Goal: Entertainment & Leisure: Browse casually

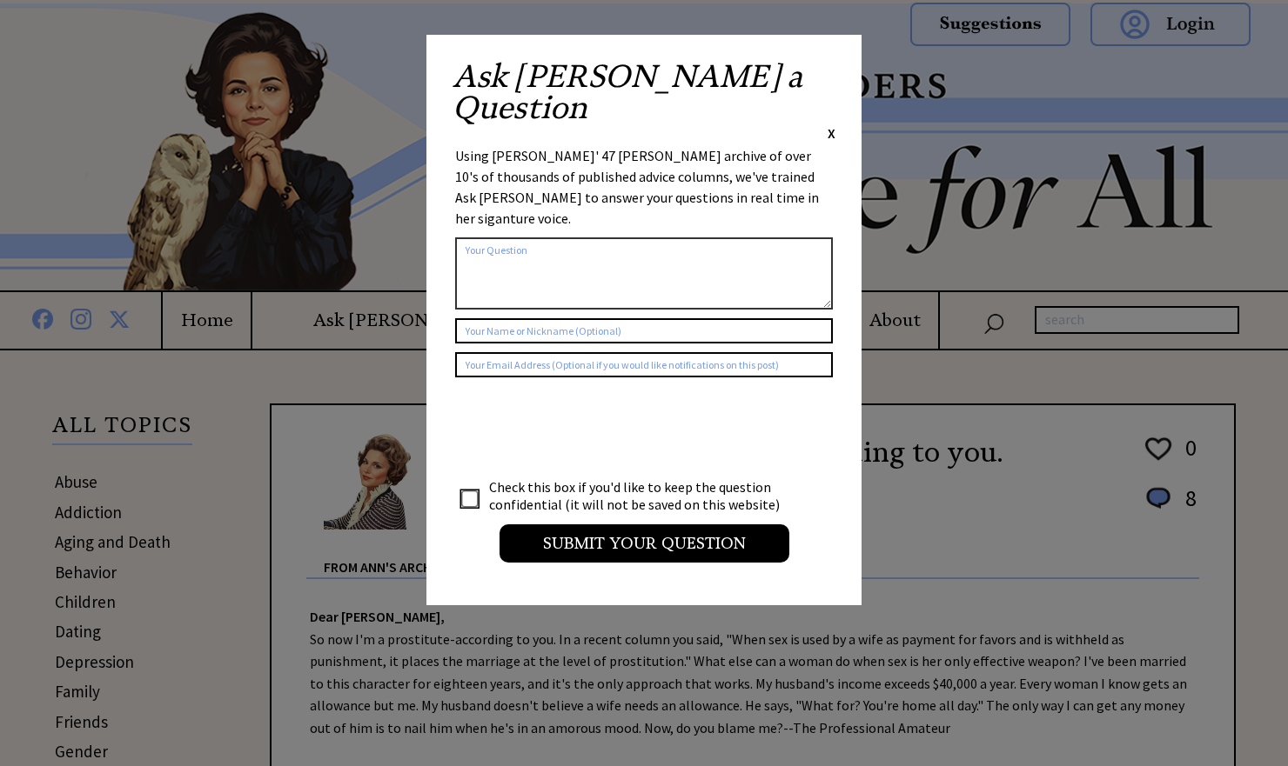
click at [832, 124] on span "X" at bounding box center [831, 132] width 8 height 17
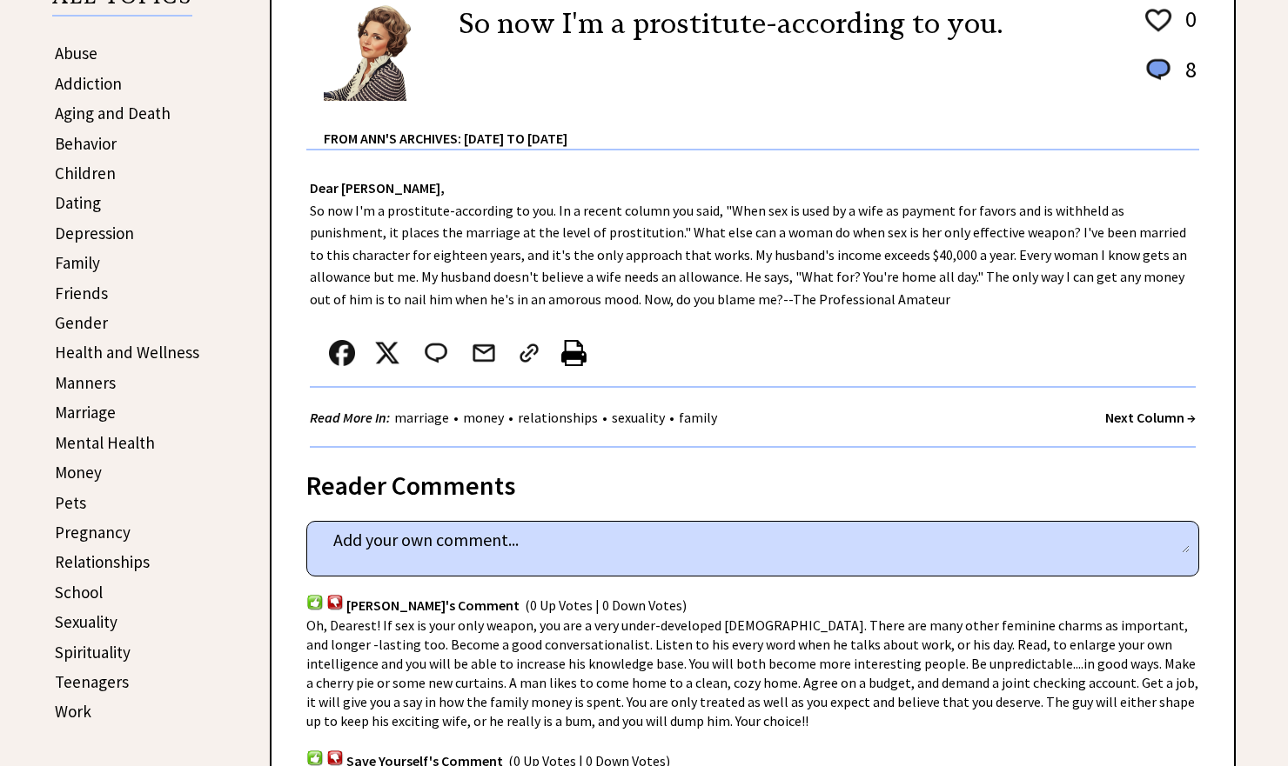
scroll to position [438, 0]
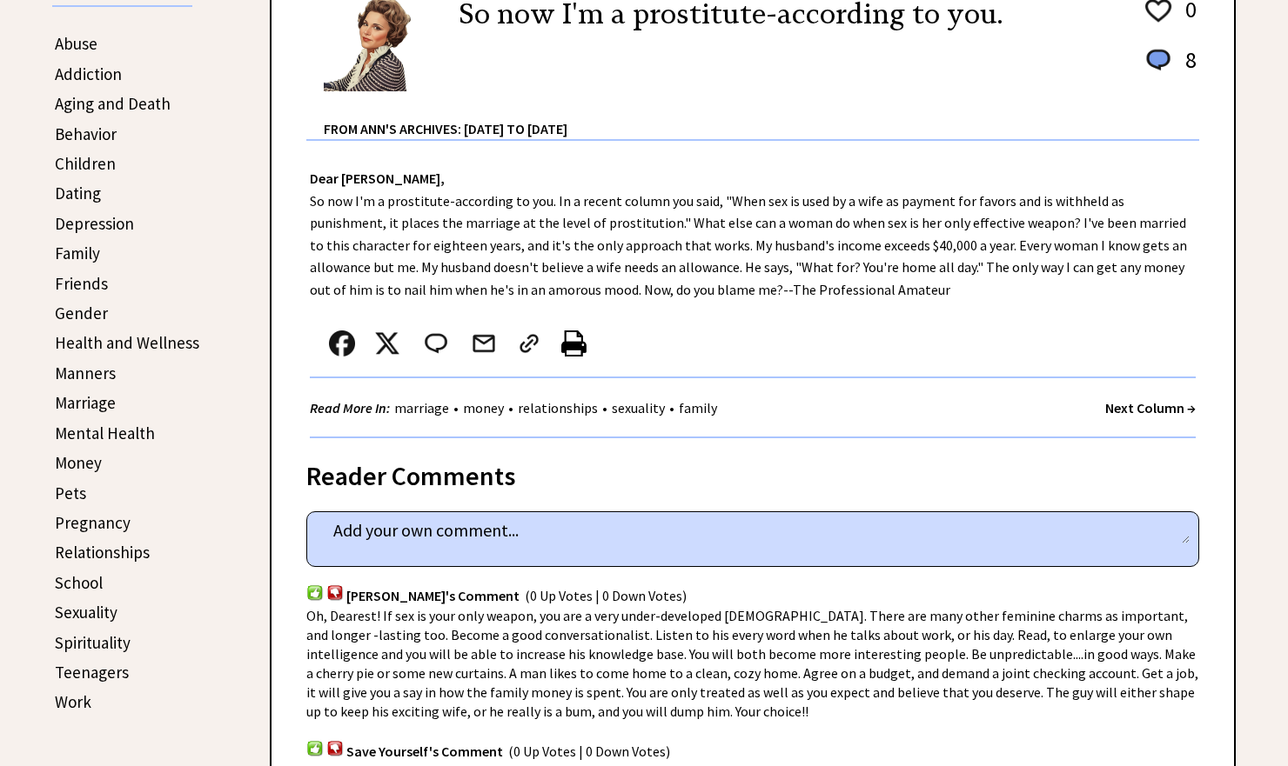
click at [1164, 406] on strong "Next Column →" at bounding box center [1150, 407] width 90 height 17
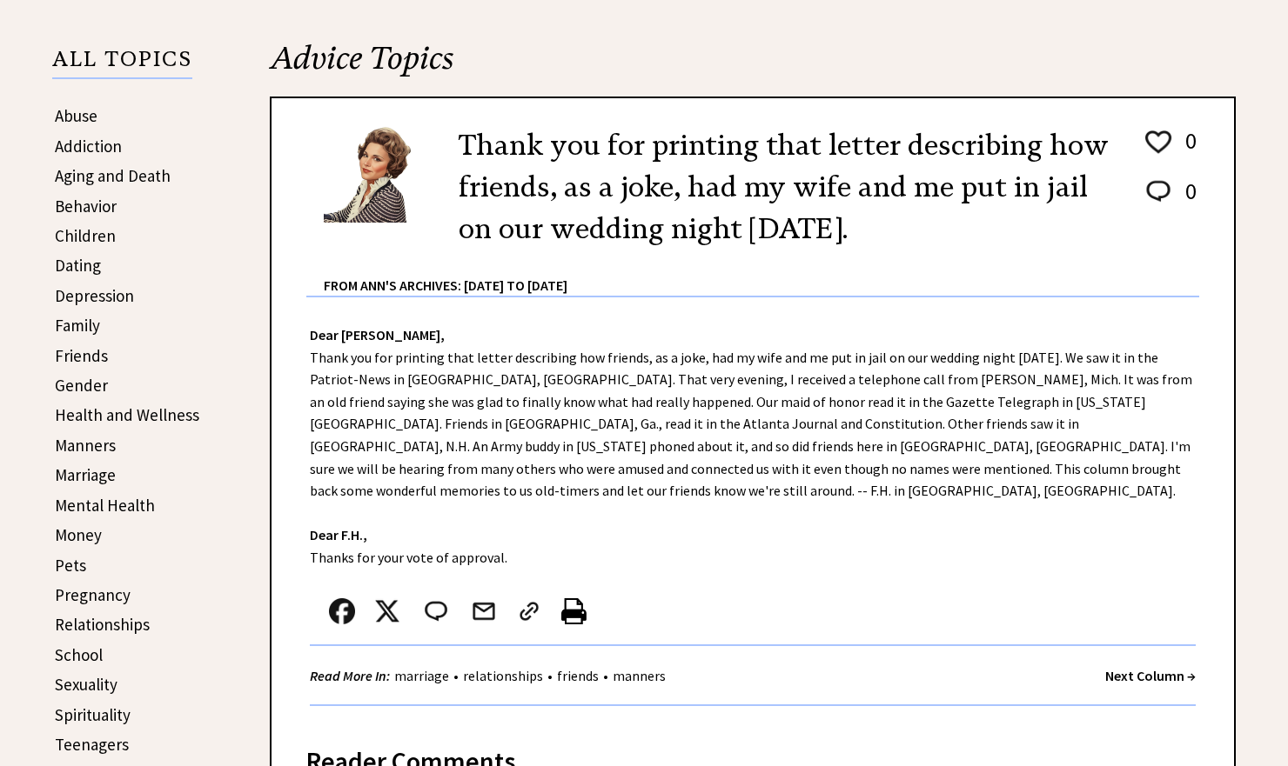
scroll to position [375, 0]
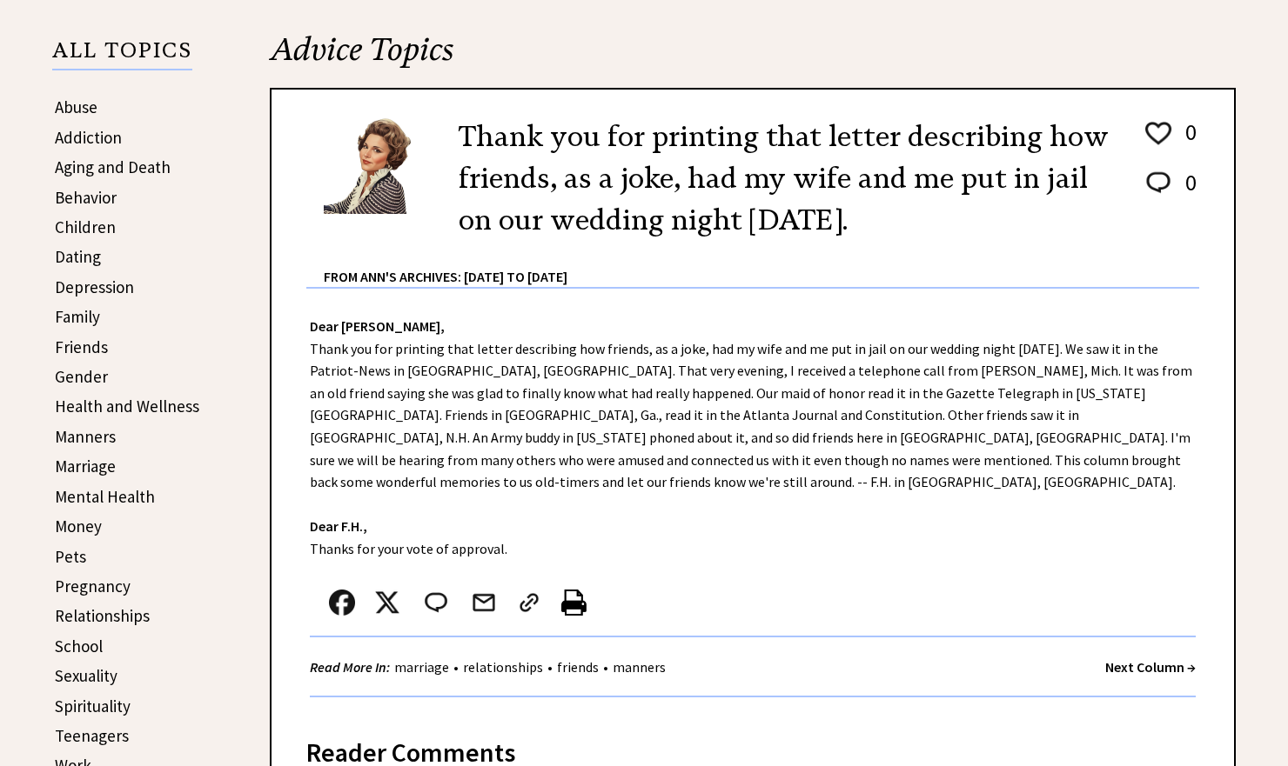
click at [1159, 659] on strong "Next Column →" at bounding box center [1150, 667] width 90 height 17
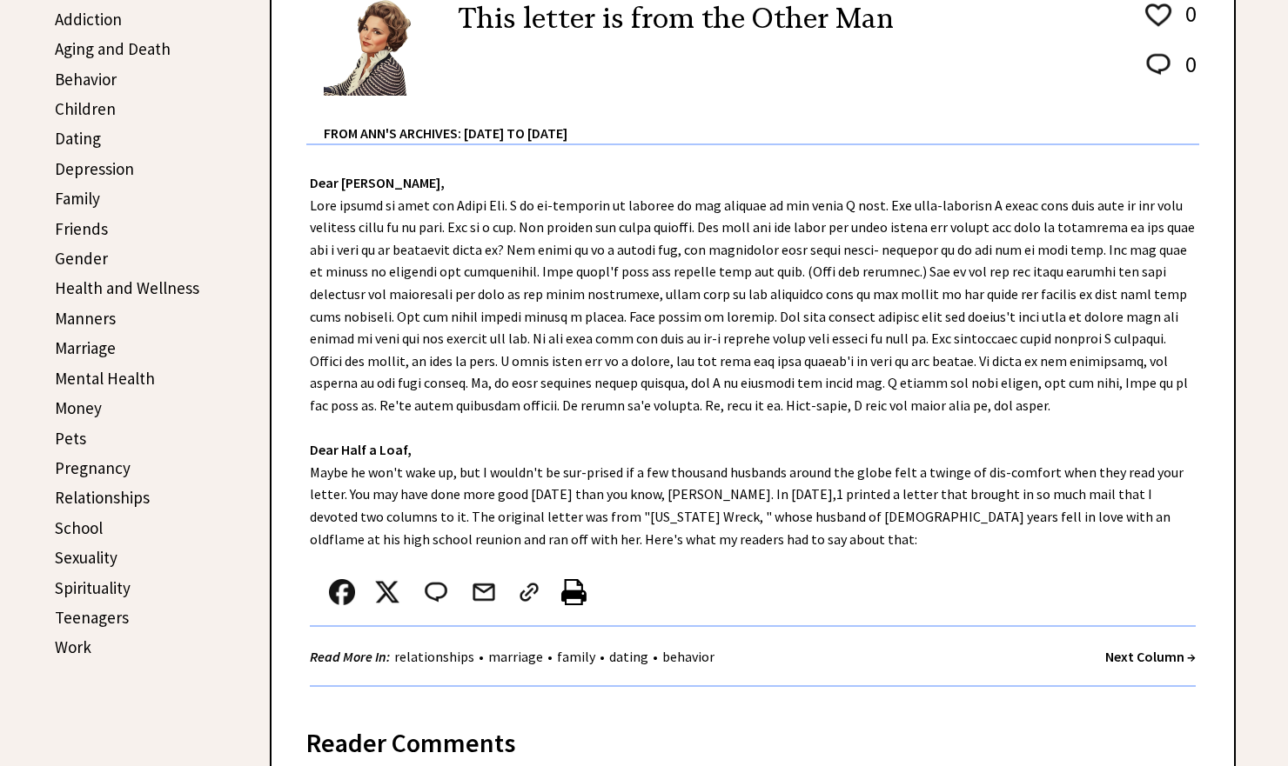
scroll to position [496, 0]
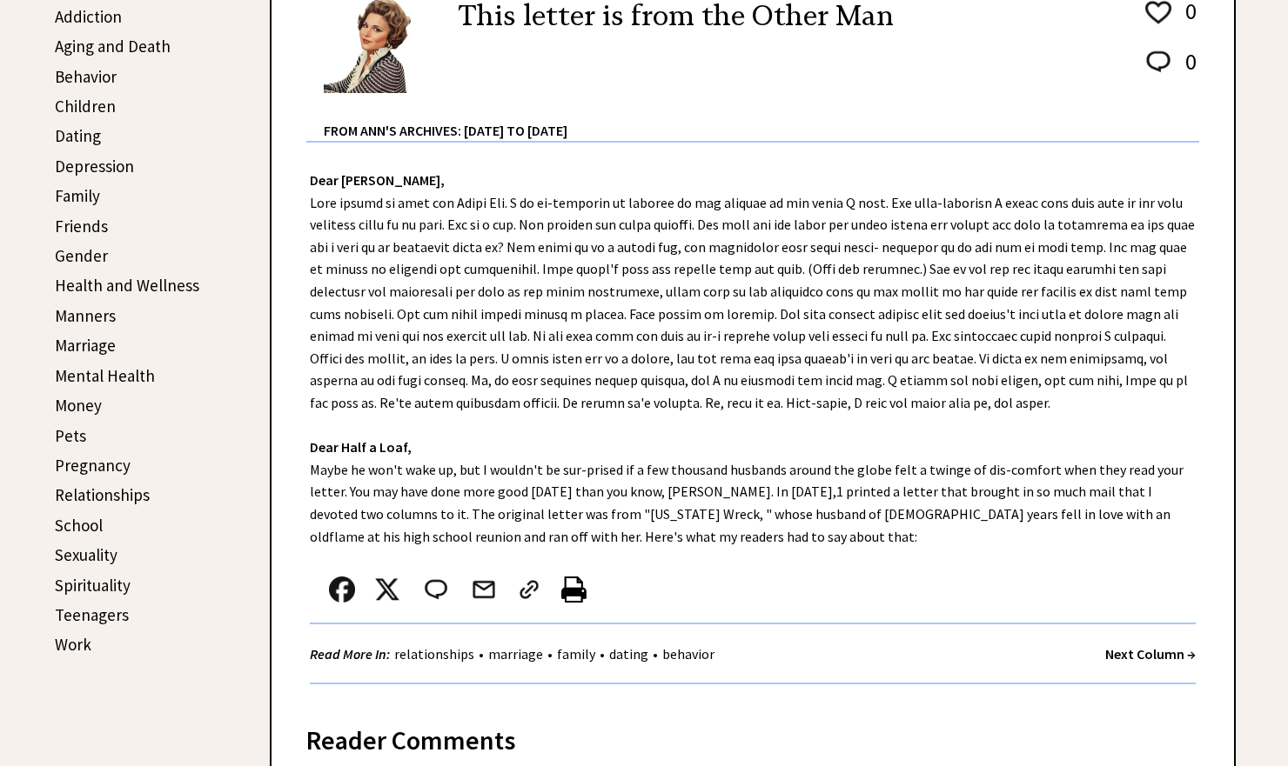
click at [1130, 645] on strong "Next Column →" at bounding box center [1150, 653] width 90 height 17
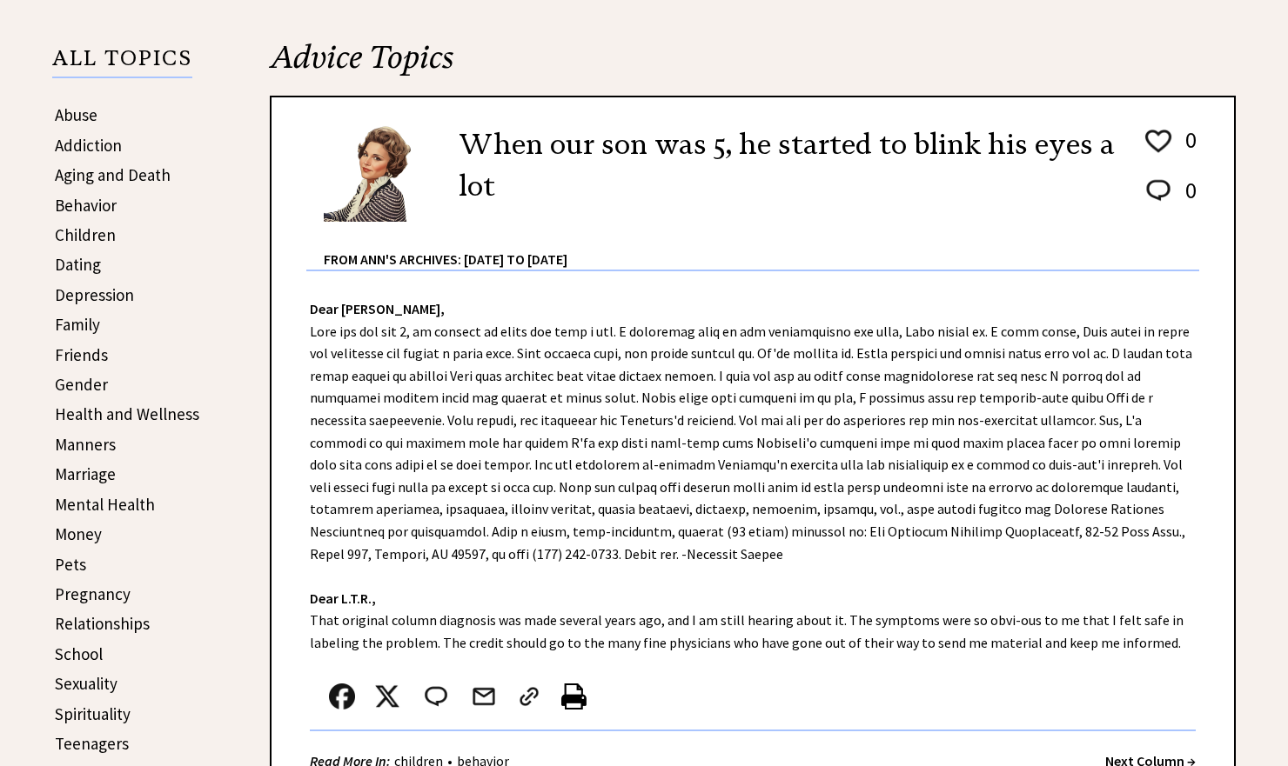
scroll to position [368, 0]
click at [1145, 752] on strong "Next Column →" at bounding box center [1150, 760] width 90 height 17
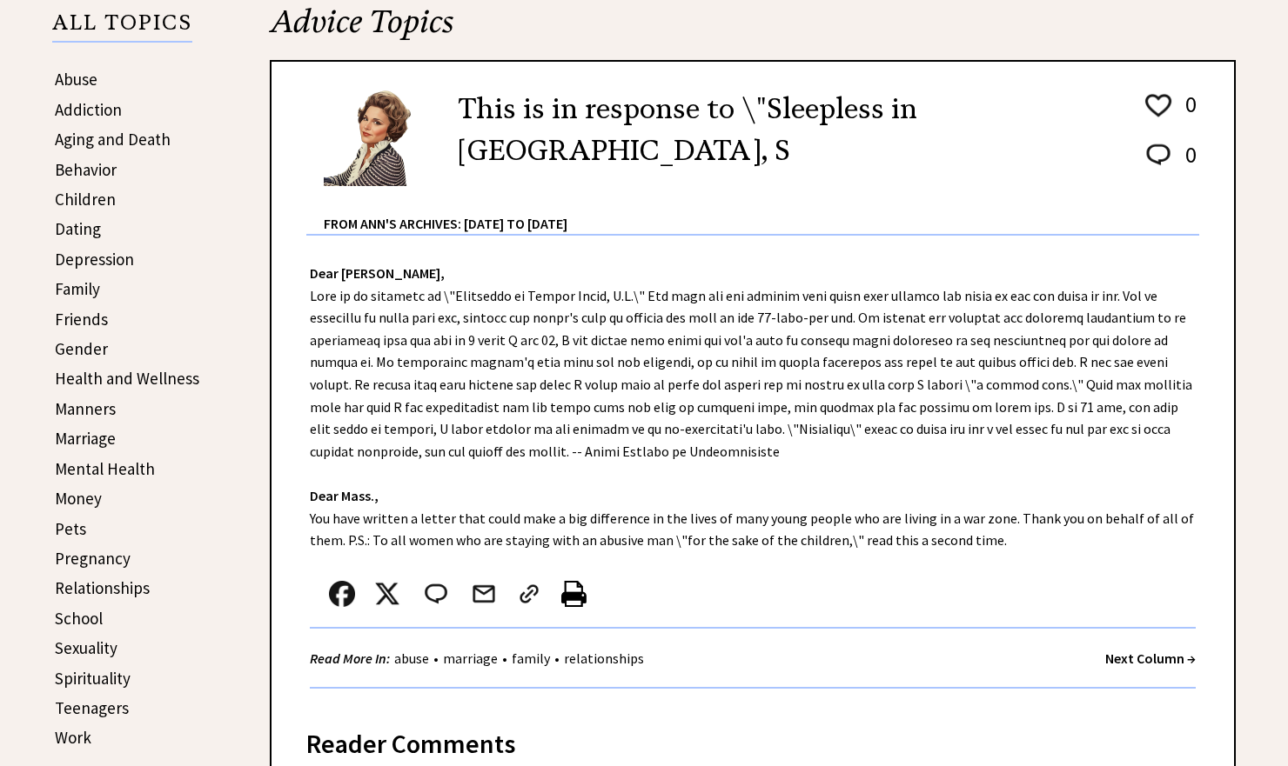
scroll to position [411, 0]
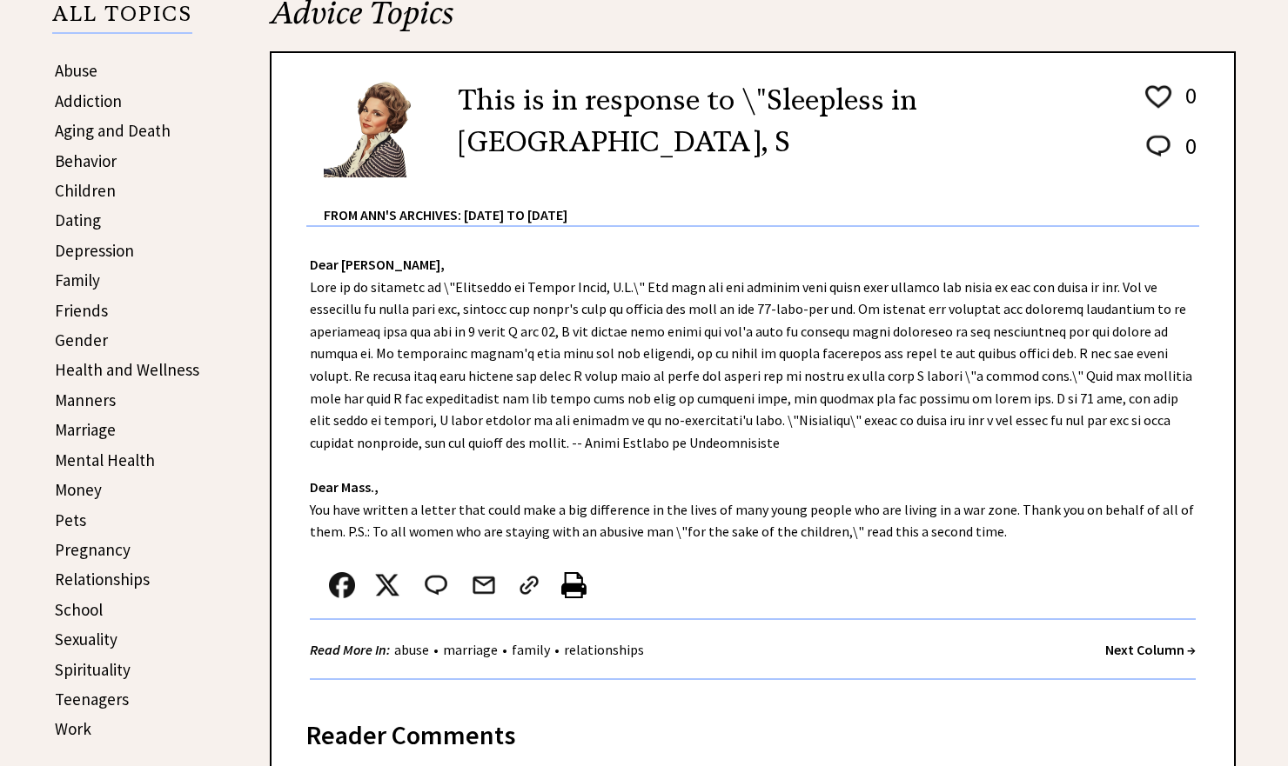
click at [1155, 641] on strong "Next Column →" at bounding box center [1150, 649] width 90 height 17
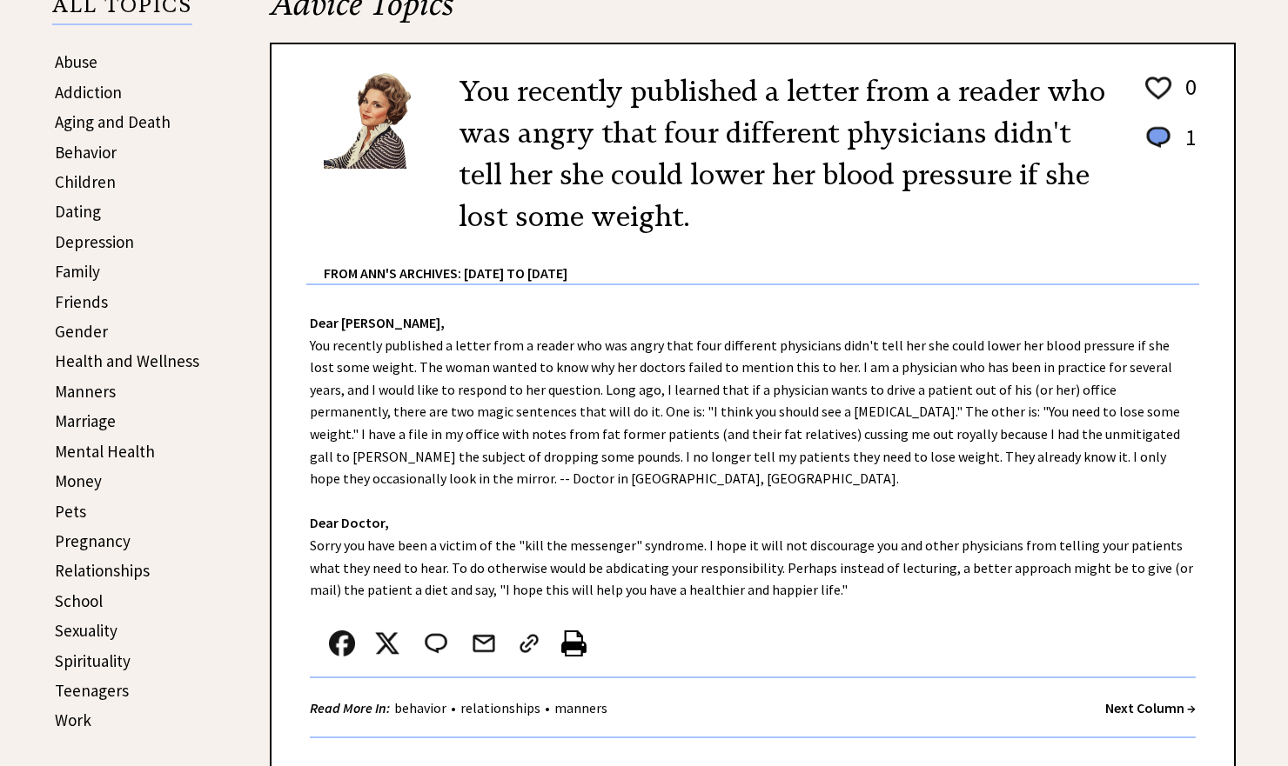
scroll to position [433, 0]
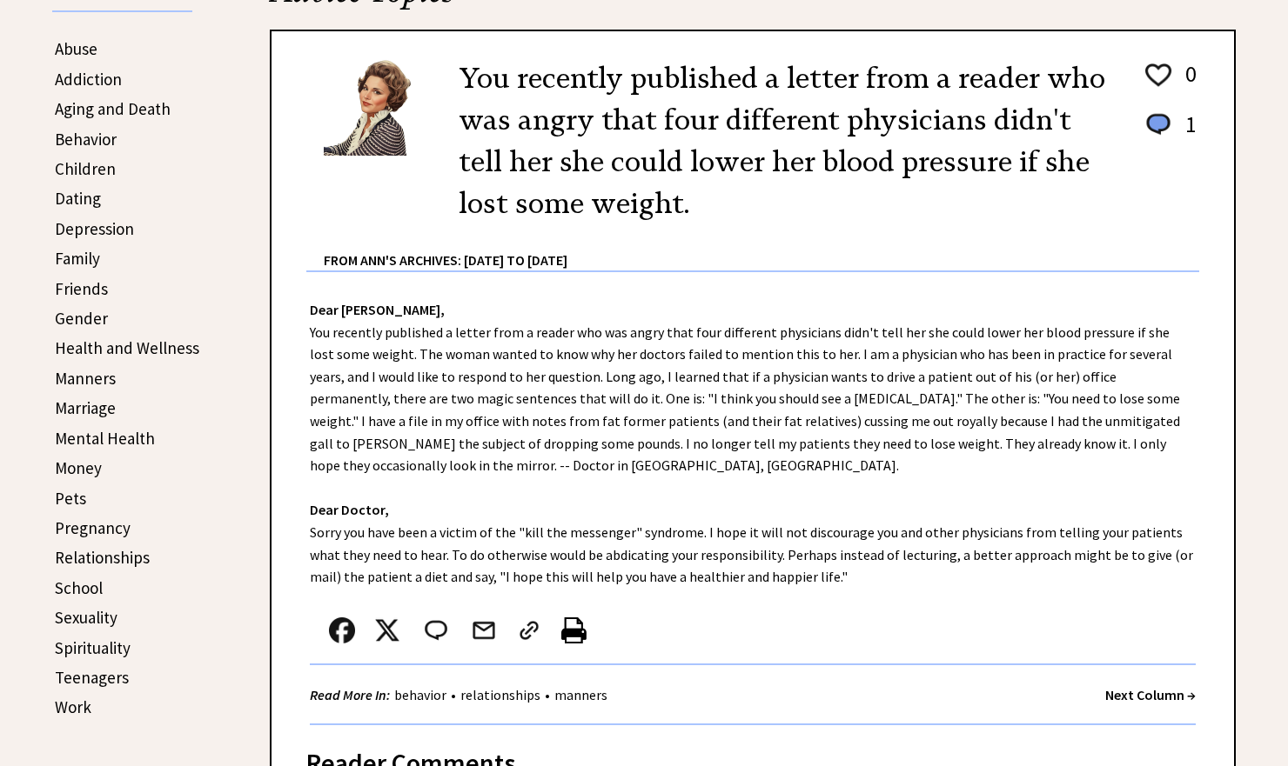
click at [1140, 688] on strong "Next Column →" at bounding box center [1150, 694] width 90 height 17
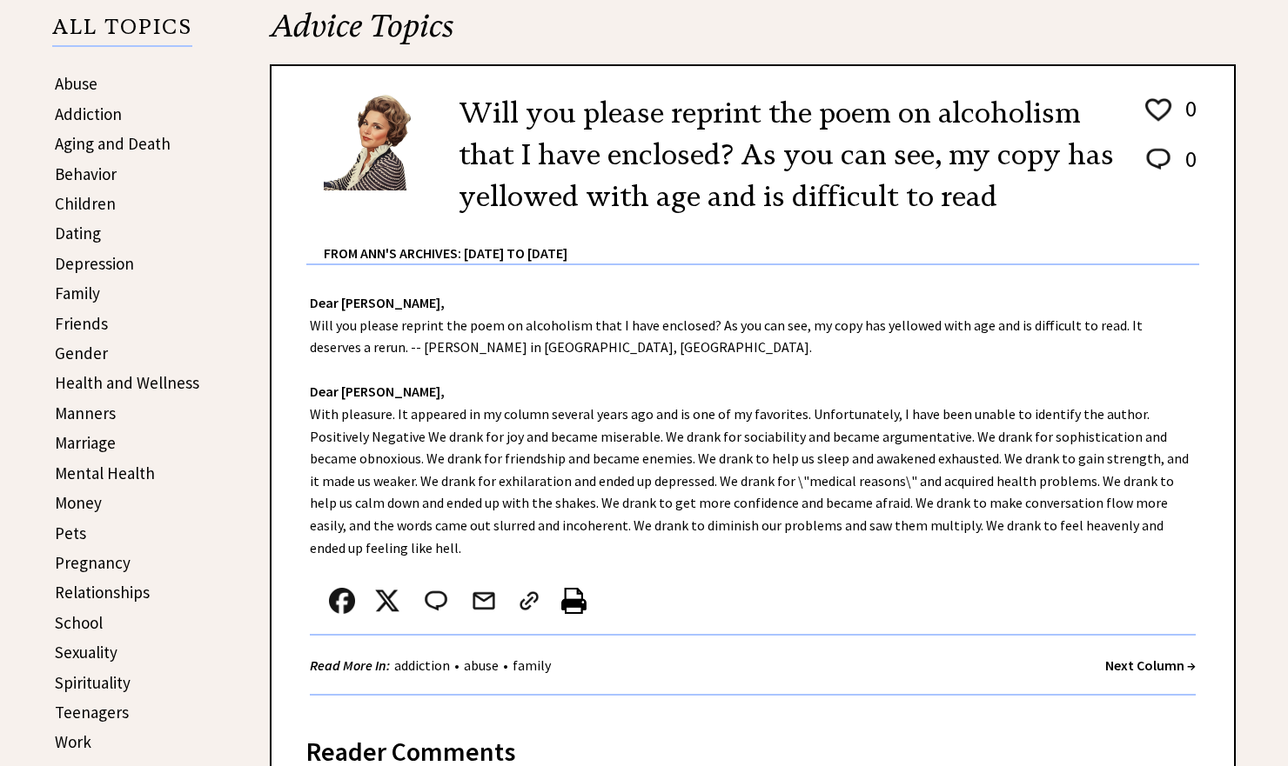
scroll to position [458, 0]
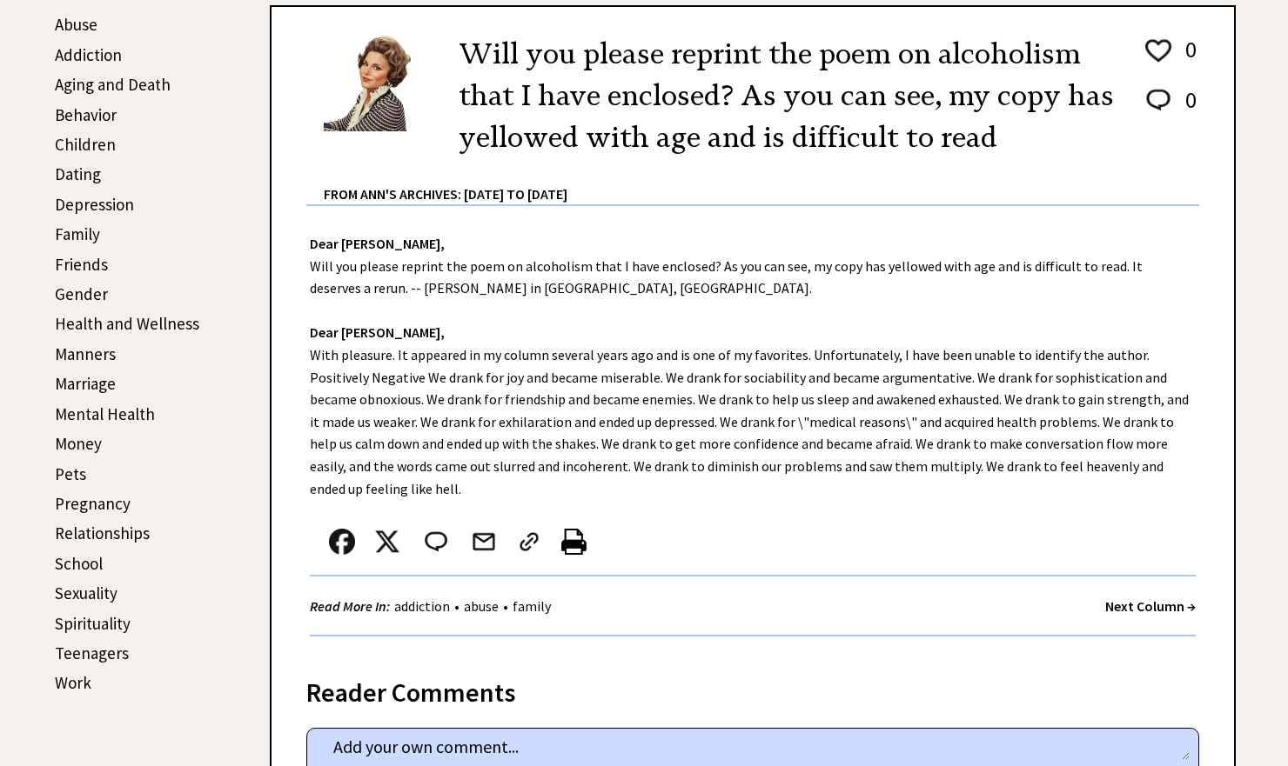
click at [1135, 599] on strong "Next Column →" at bounding box center [1150, 606] width 90 height 17
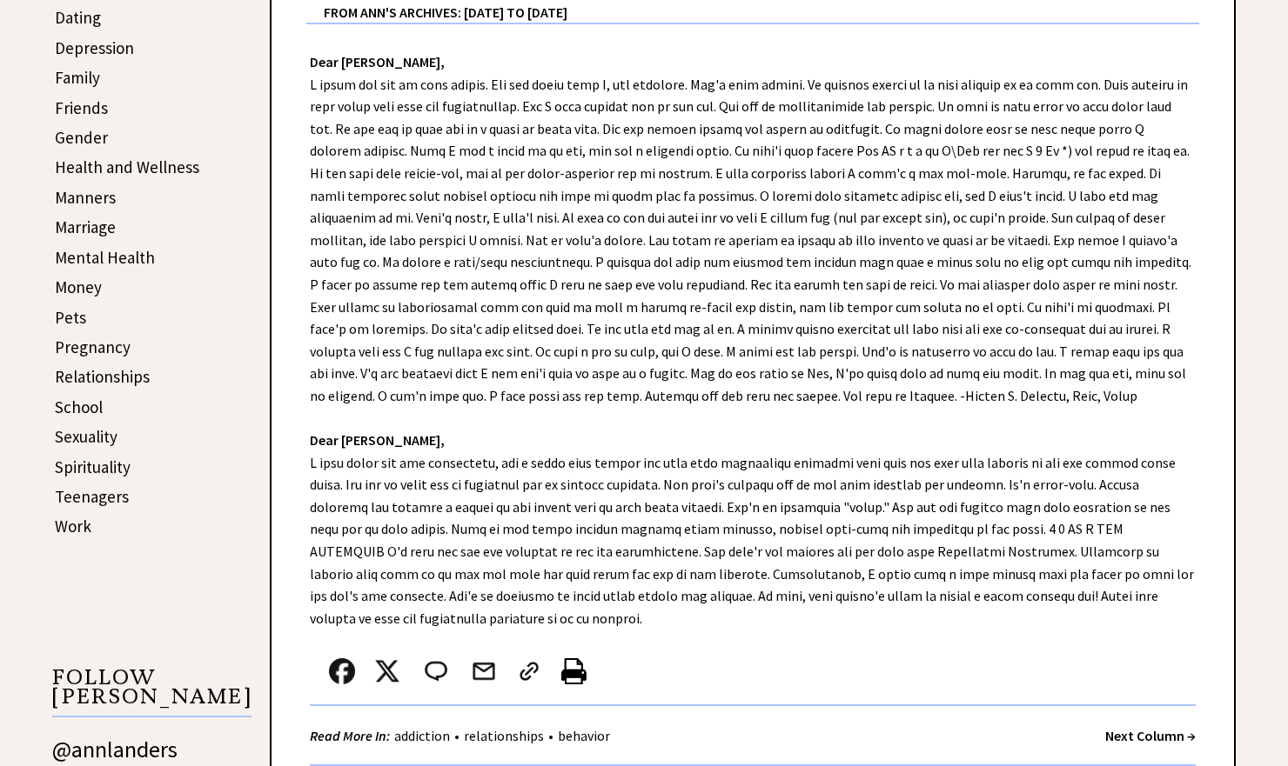
scroll to position [640, 0]
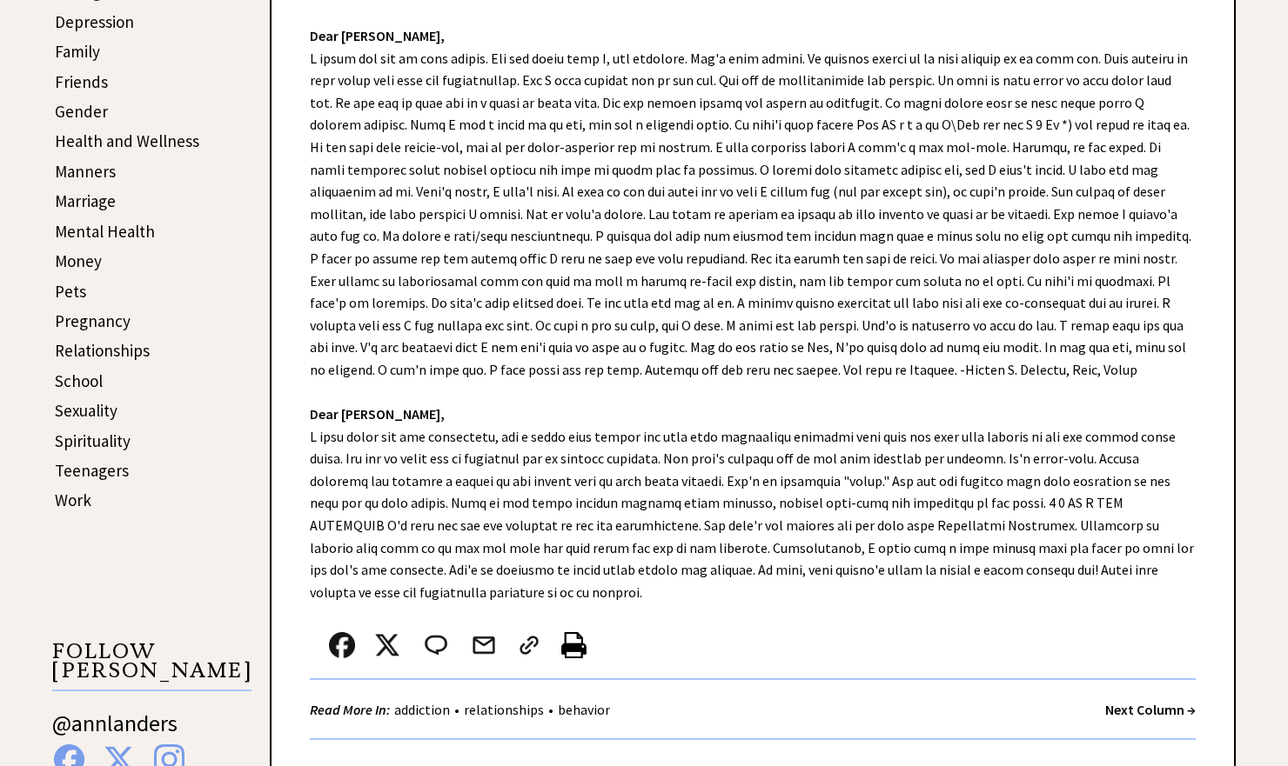
click at [1159, 701] on strong "Next Column →" at bounding box center [1150, 709] width 90 height 17
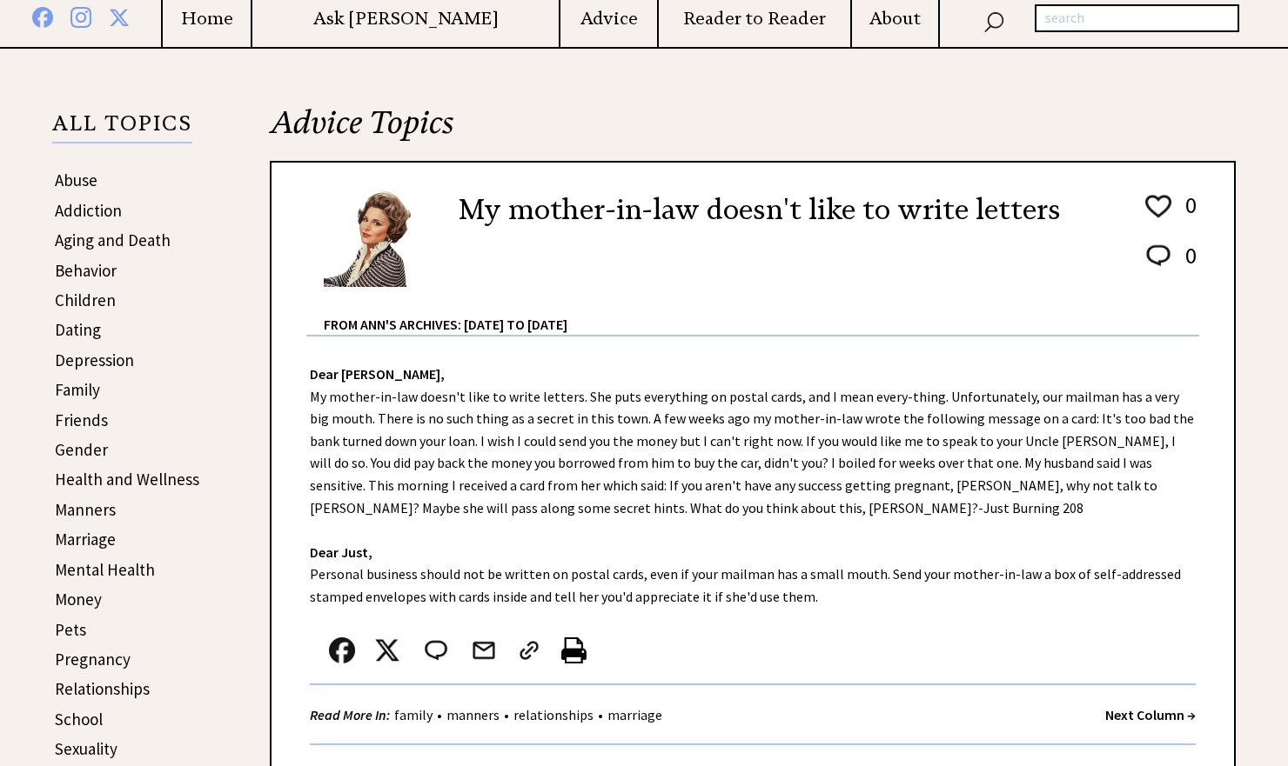
scroll to position [323, 0]
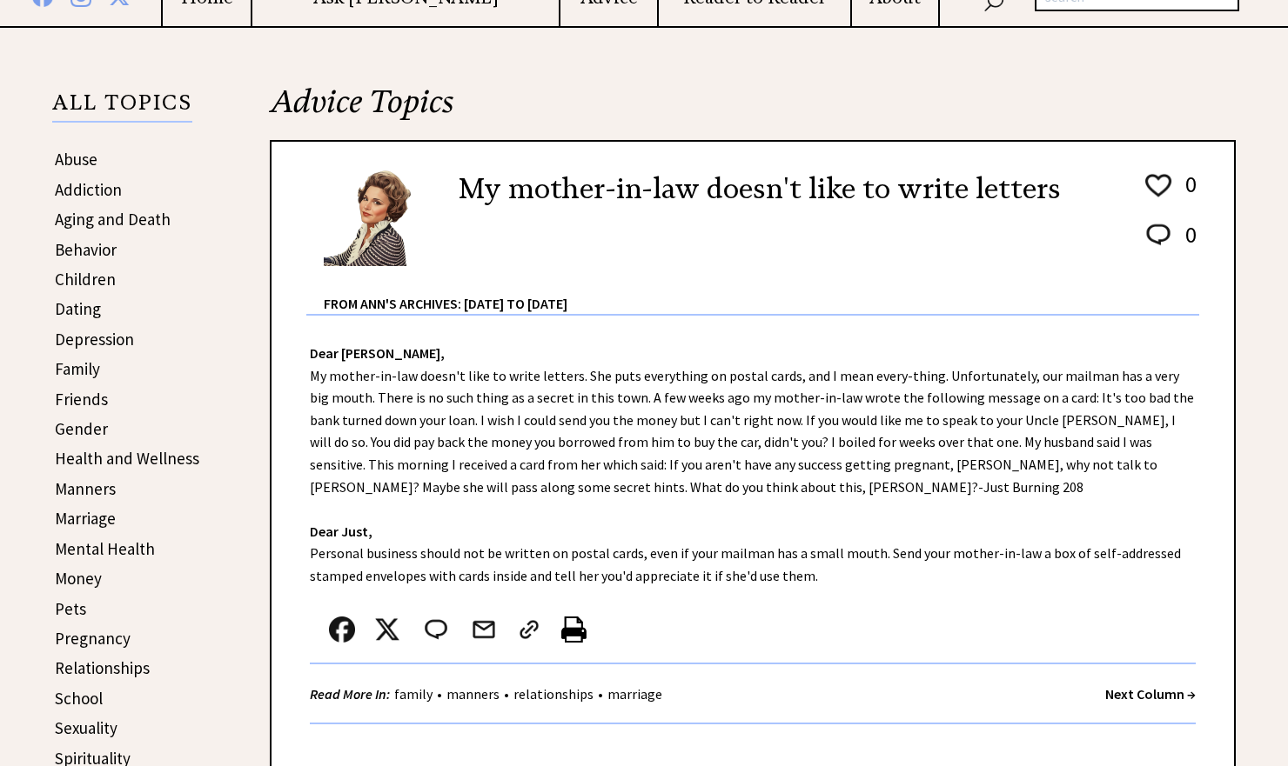
click at [1151, 687] on strong "Next Column →" at bounding box center [1150, 694] width 90 height 17
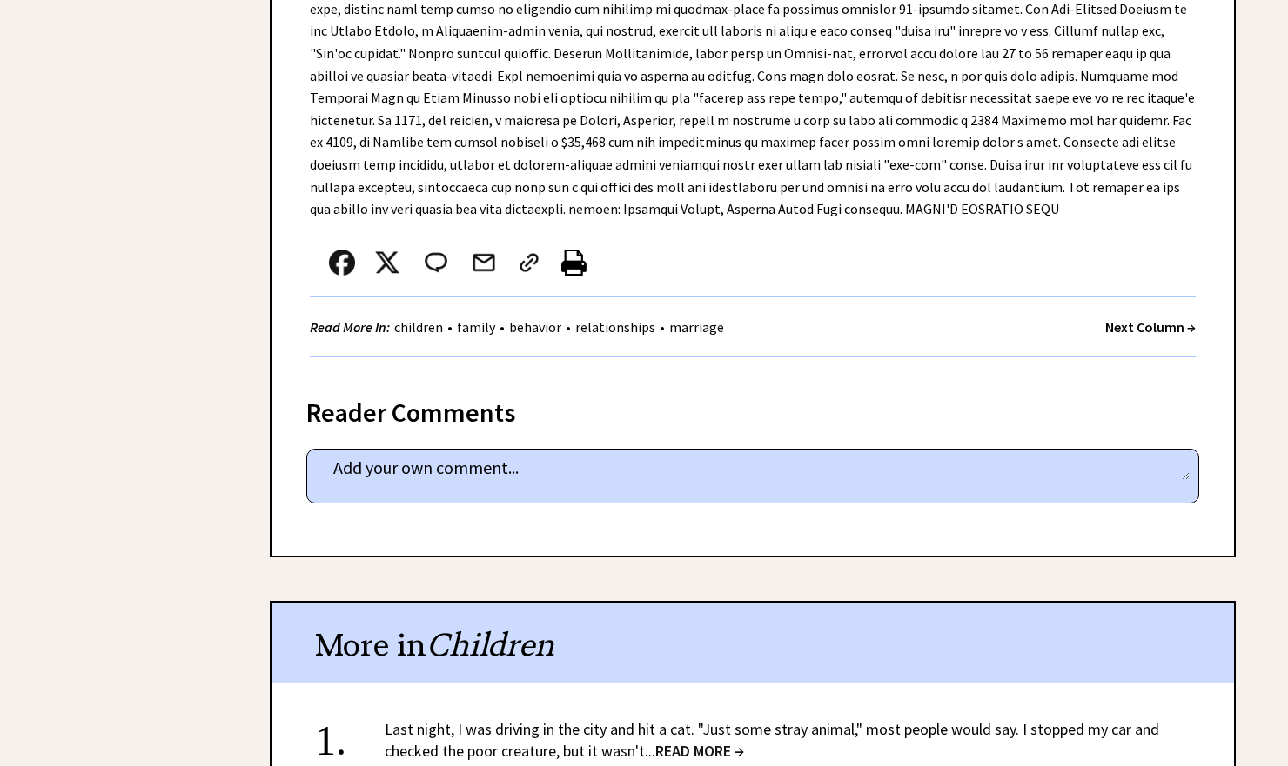
scroll to position [2574, 0]
